Goal: Task Accomplishment & Management: Use online tool/utility

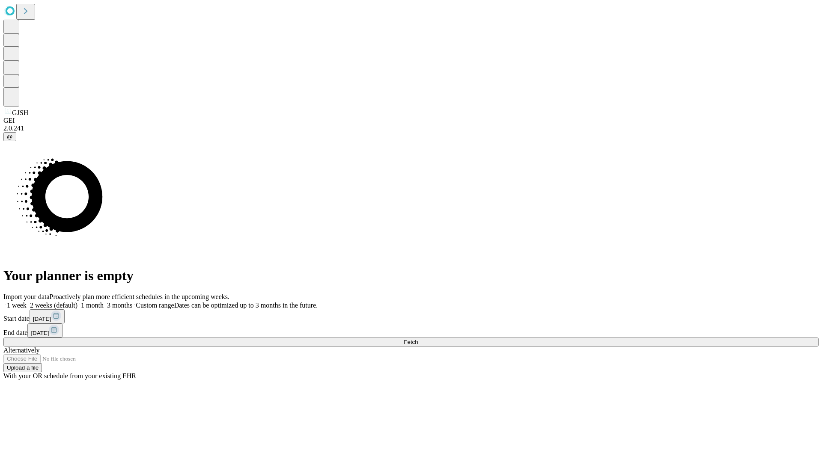
click at [418, 339] on span "Fetch" at bounding box center [411, 342] width 14 height 6
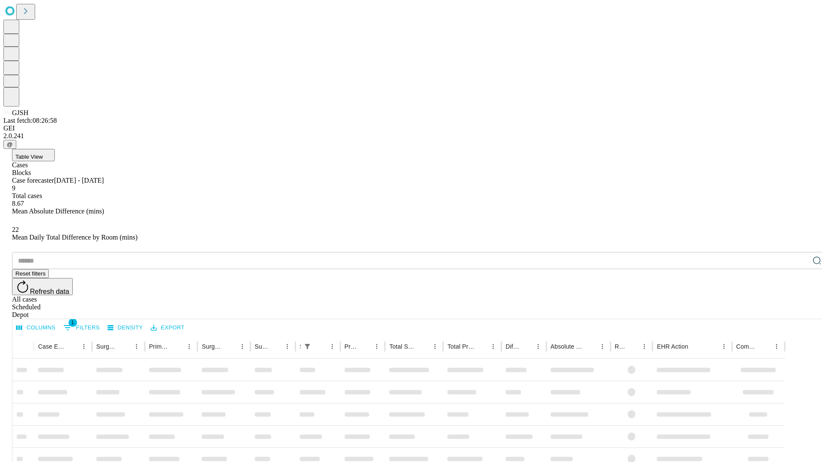
click at [800, 311] on div "Depot" at bounding box center [419, 315] width 815 height 8
